Goal: Information Seeking & Learning: Check status

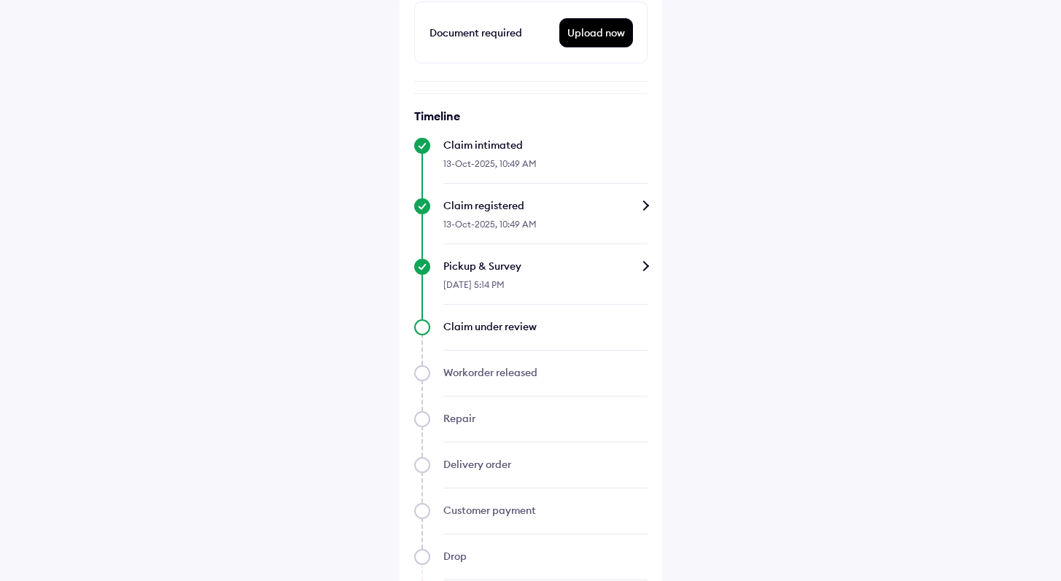
scroll to position [445, 0]
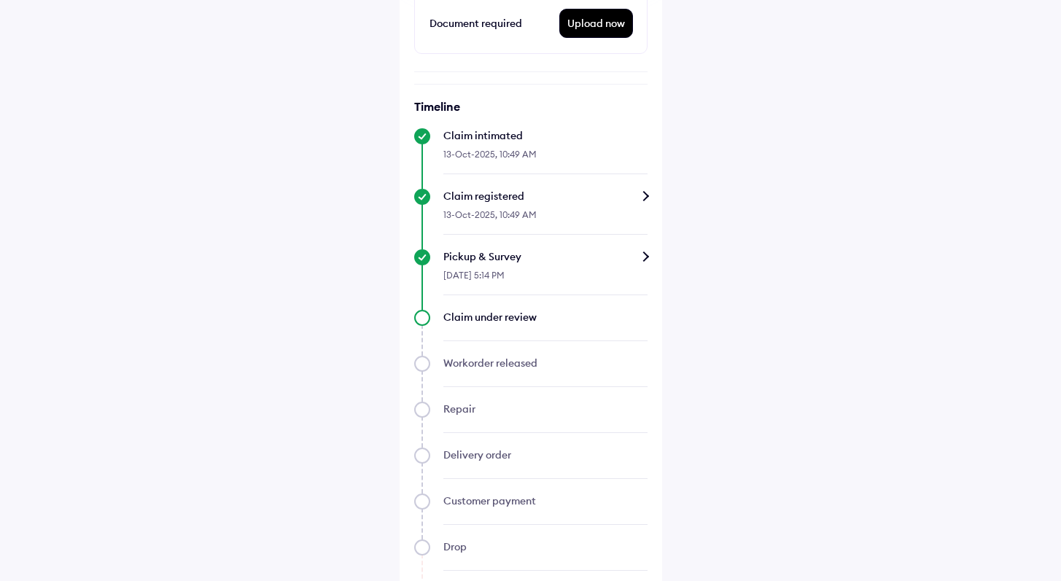
click at [640, 253] on div "Pickup & Survey" at bounding box center [545, 256] width 204 height 15
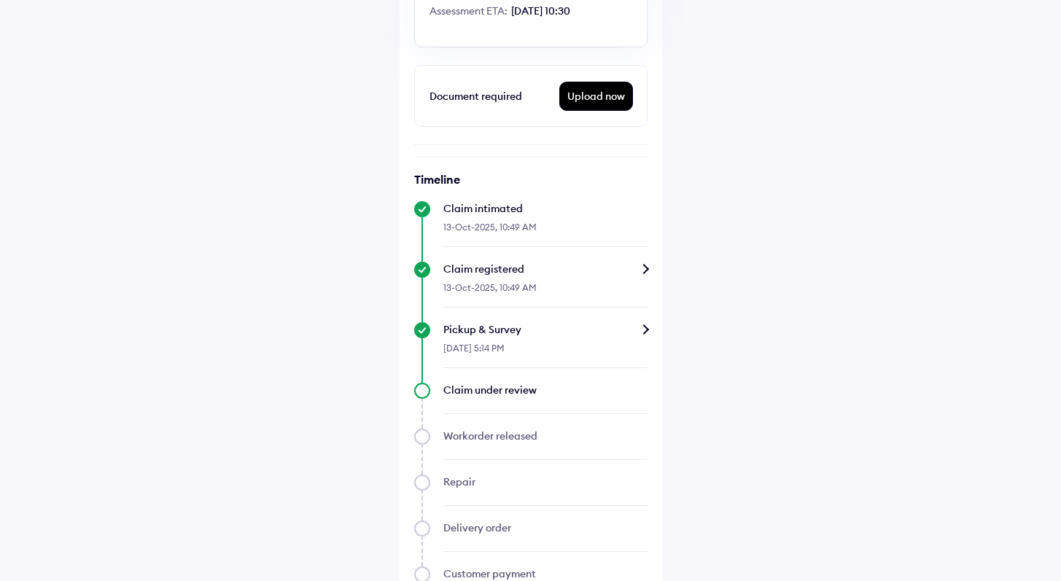
scroll to position [513, 0]
